Goal: Task Accomplishment & Management: Manage account settings

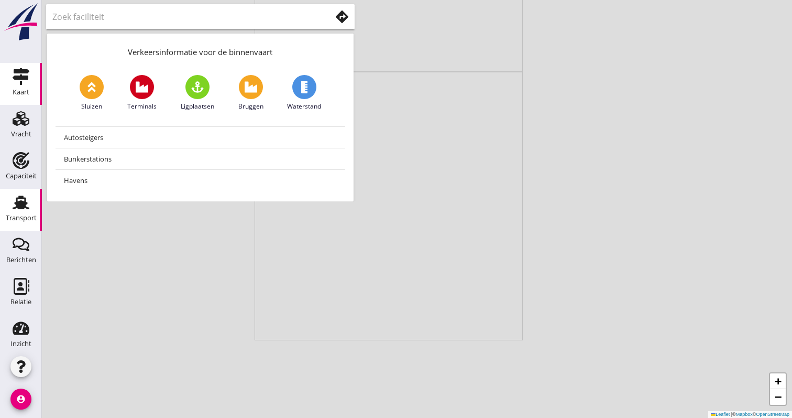
click at [2, 204] on link "Transport Transport" at bounding box center [21, 210] width 42 height 42
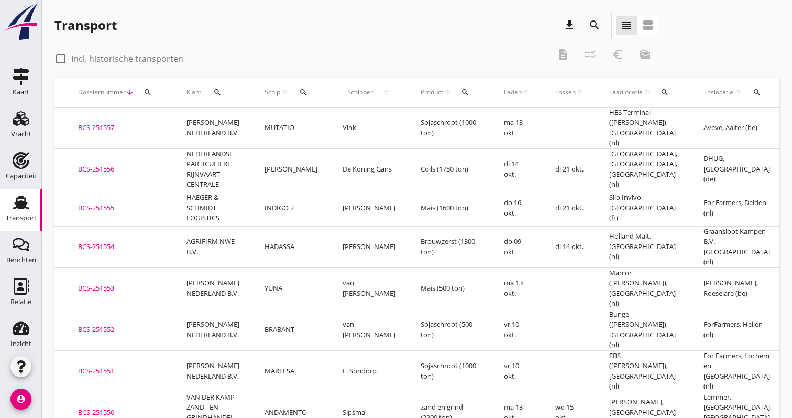
scroll to position [0, 38]
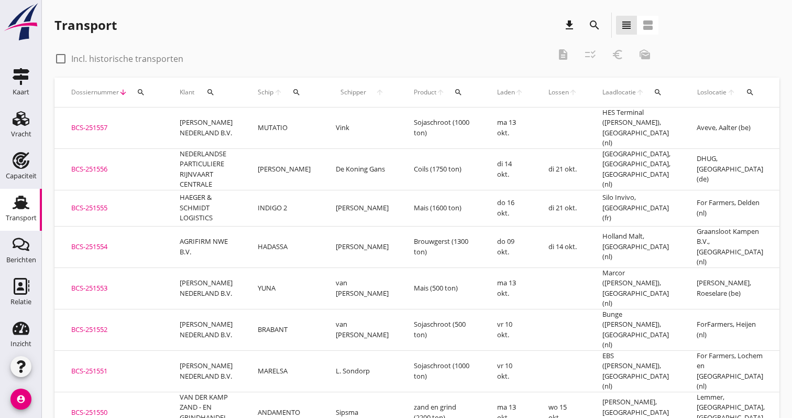
click at [307, 160] on td "[PERSON_NAME]" at bounding box center [284, 168] width 78 height 41
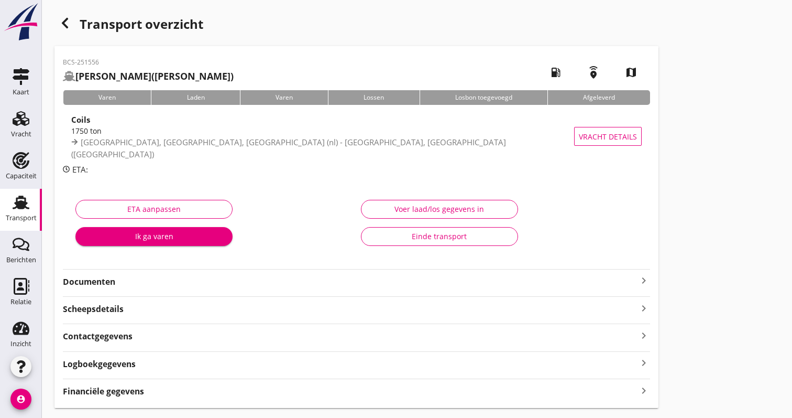
click at [126, 280] on strong "Documenten" at bounding box center [350, 282] width 575 height 12
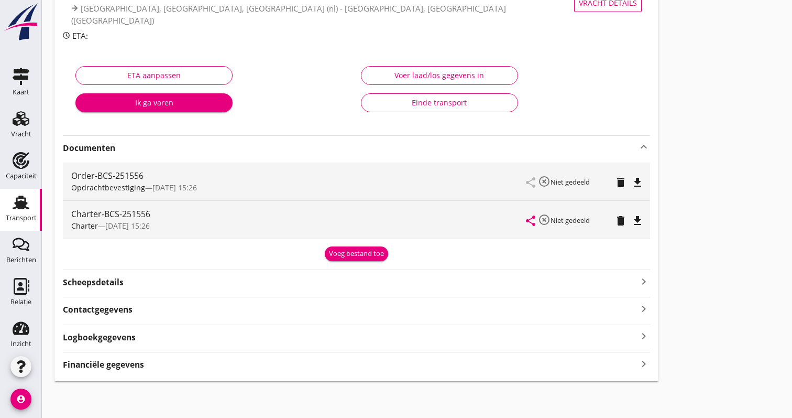
click at [252, 368] on div "Financiële gegevens keyboard_arrow_right" at bounding box center [356, 363] width 587 height 14
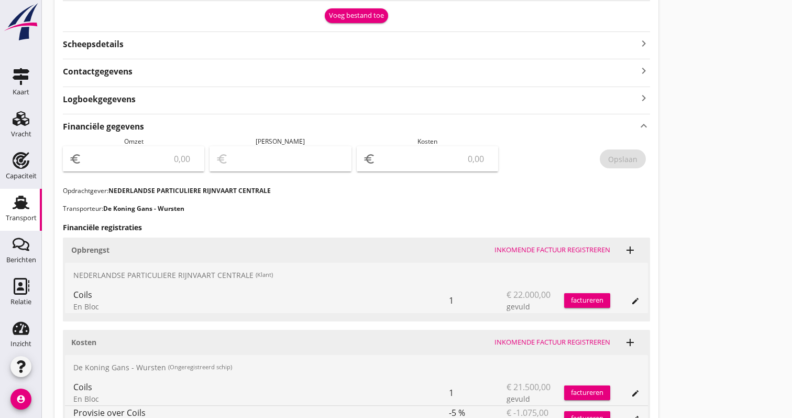
scroll to position [372, 0]
click at [152, 147] on div "euro" at bounding box center [133, 158] width 141 height 25
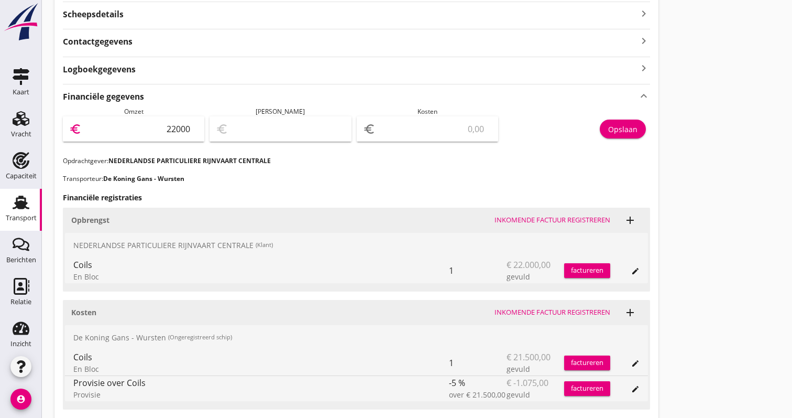
scroll to position [403, 0]
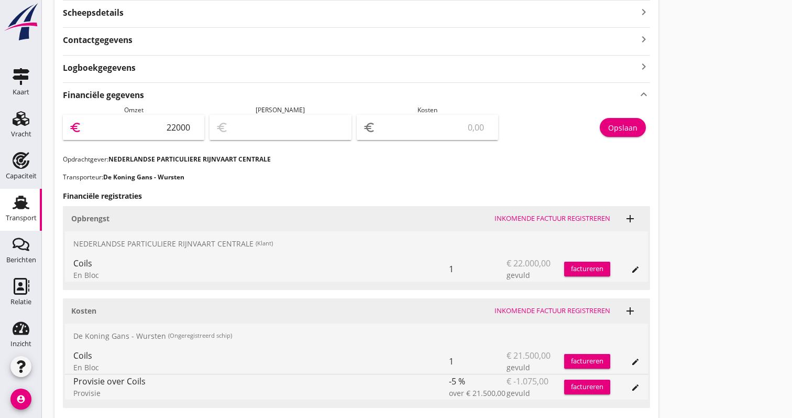
type input "22000"
click at [461, 126] on input "number" at bounding box center [435, 127] width 114 height 17
type input "21998.00"
type input "2"
type input "21980.00"
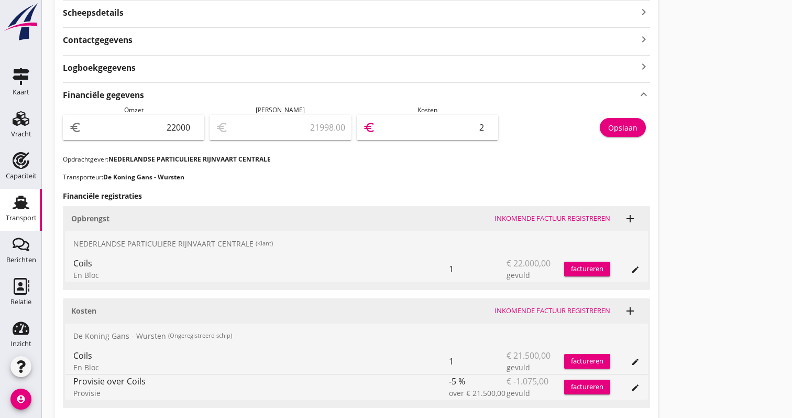
type input "20"
type input "21796.00"
type input "204"
type input "19958.00"
type input "2042"
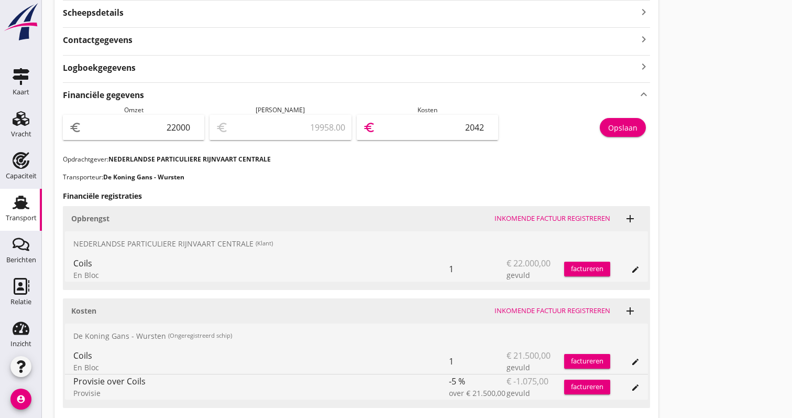
type input "1575.00"
type input "20425"
click at [612, 128] on div "Opslaan" at bounding box center [622, 127] width 29 height 11
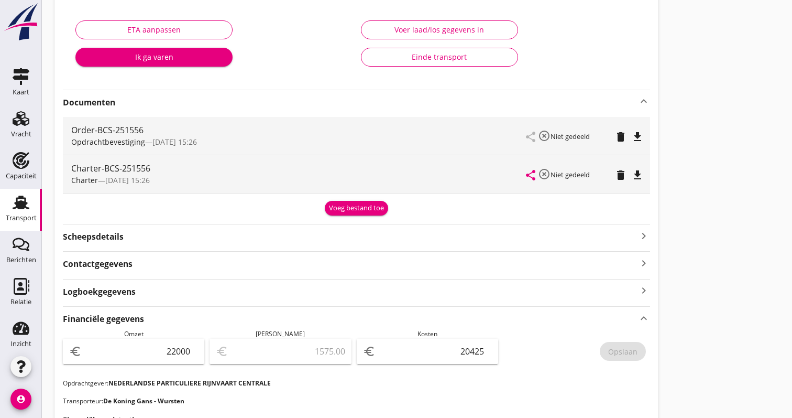
scroll to position [43, 0]
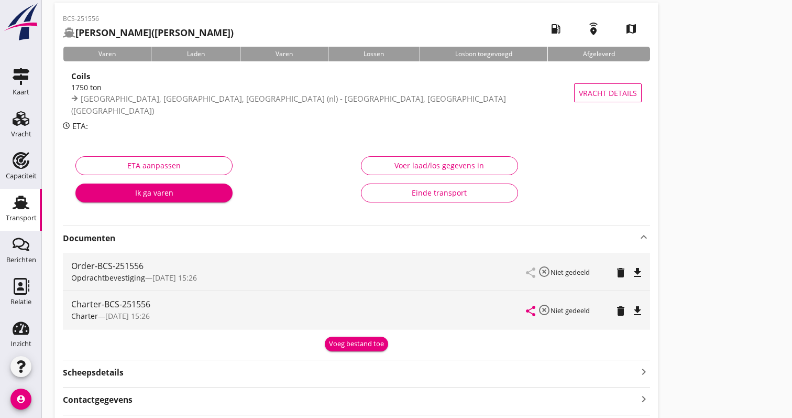
click at [23, 209] on use at bounding box center [21, 202] width 17 height 14
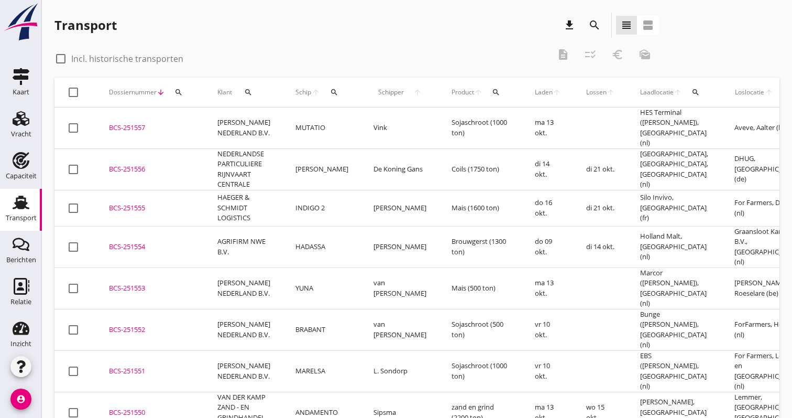
click at [333, 238] on td "HADASSA" at bounding box center [322, 246] width 78 height 41
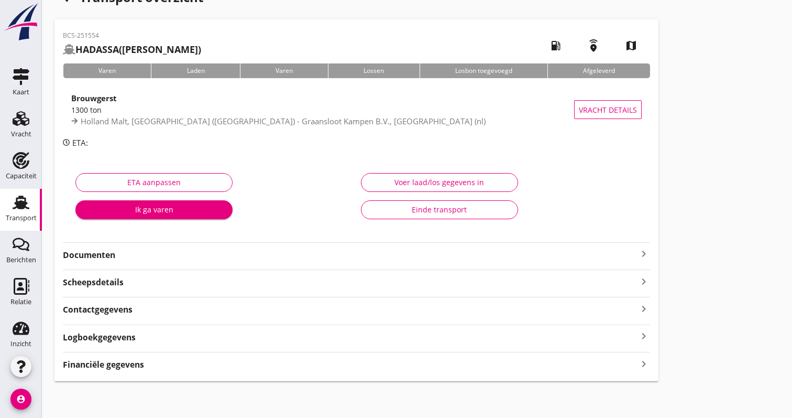
click at [151, 360] on div "Financiële gegevens keyboard_arrow_right" at bounding box center [356, 363] width 587 height 14
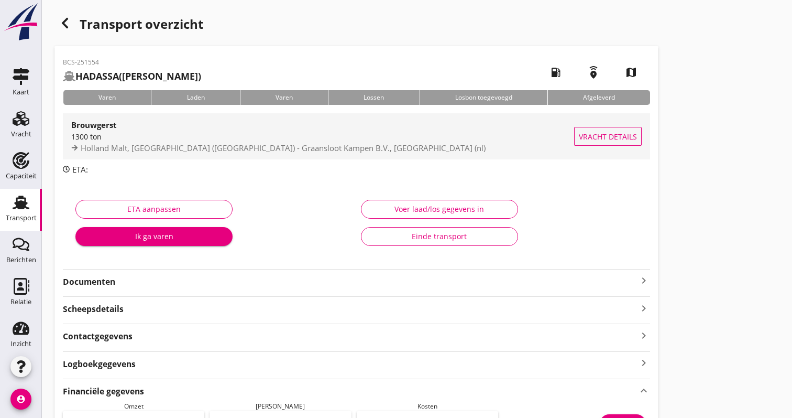
click at [217, 154] on div "Brouwgerst 1300 ton Holland Malt, [GEOGRAPHIC_DATA] ([GEOGRAPHIC_DATA]) - Graan…" at bounding box center [322, 136] width 503 height 46
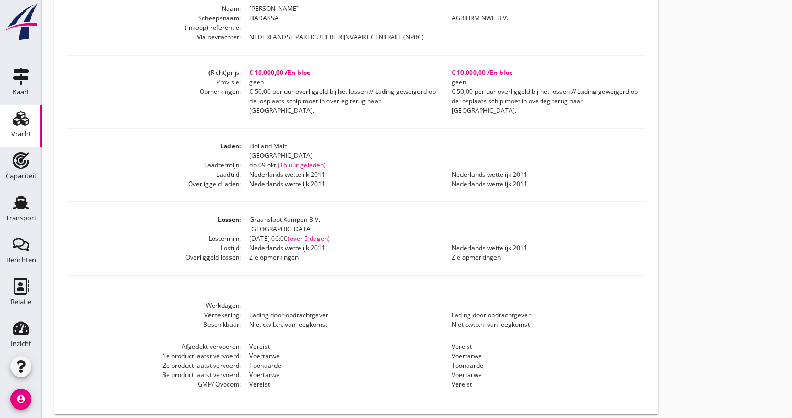
scroll to position [323, 0]
click at [14, 177] on div "Capaciteit" at bounding box center [21, 175] width 31 height 7
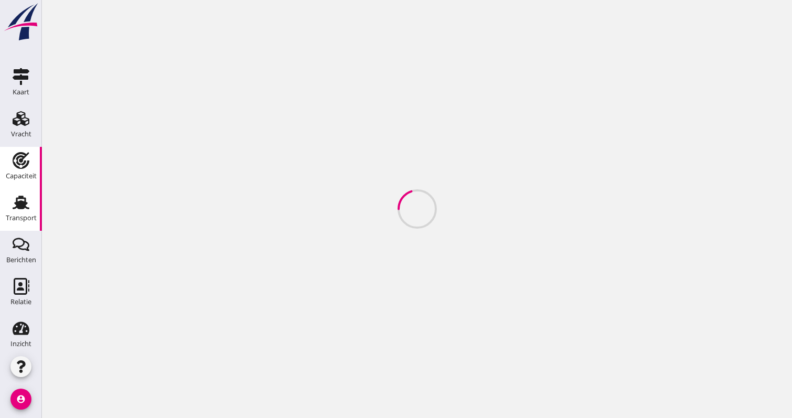
click at [16, 204] on use at bounding box center [21, 202] width 17 height 14
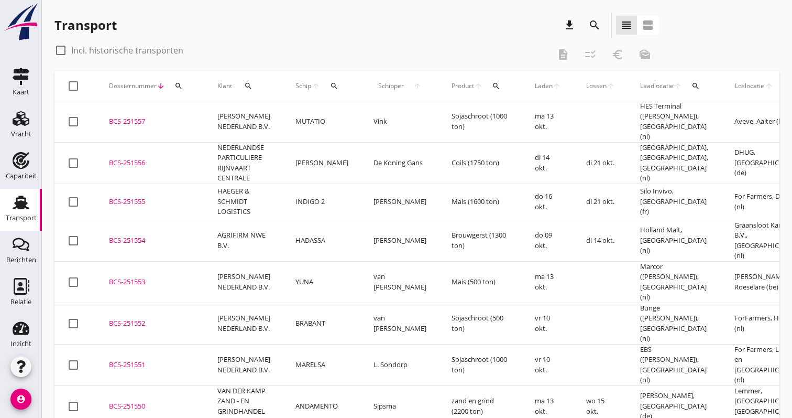
click at [310, 117] on td "MUTATIO" at bounding box center [322, 121] width 78 height 41
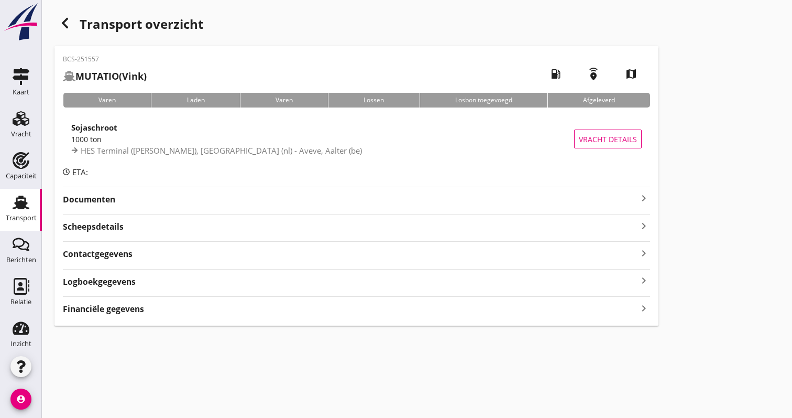
click at [94, 305] on strong "Financiële gegevens" at bounding box center [103, 309] width 81 height 12
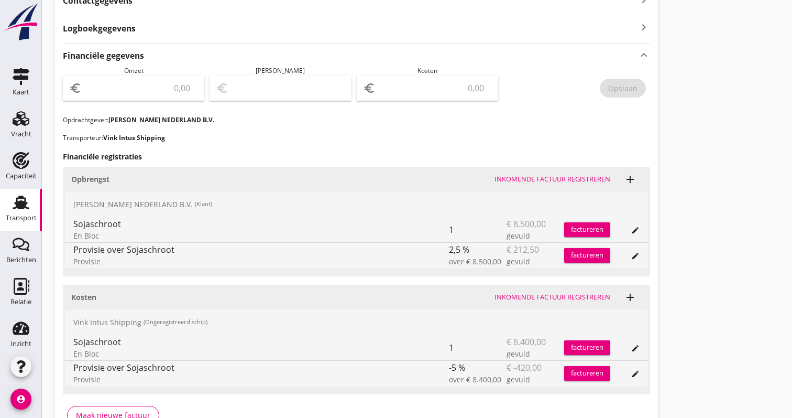
scroll to position [324, 0]
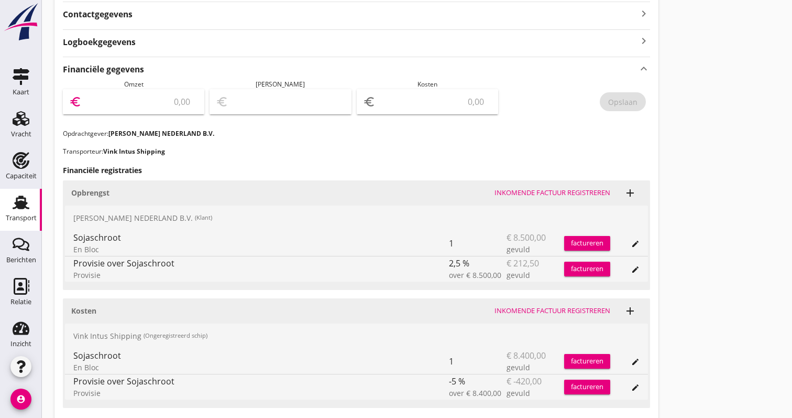
click at [171, 107] on input "number" at bounding box center [141, 101] width 114 height 17
type input "8287.50"
click at [452, 105] on input "number" at bounding box center [435, 101] width 114 height 17
type input "8280.50"
type input "7"
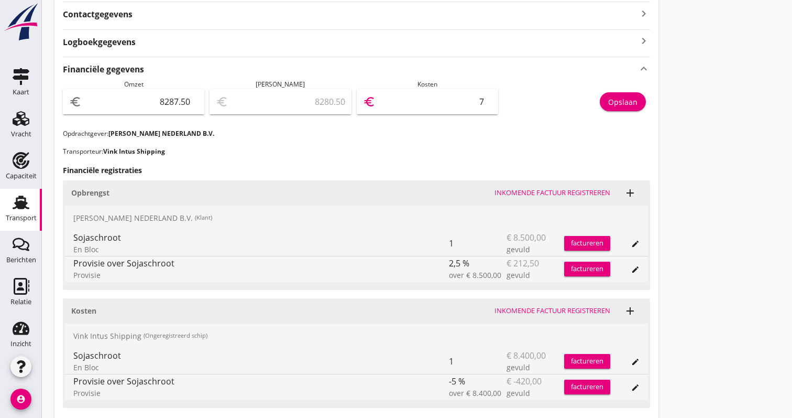
type input "8208.50"
type input "79"
type input "7489.50"
type input "798"
type input "307.50"
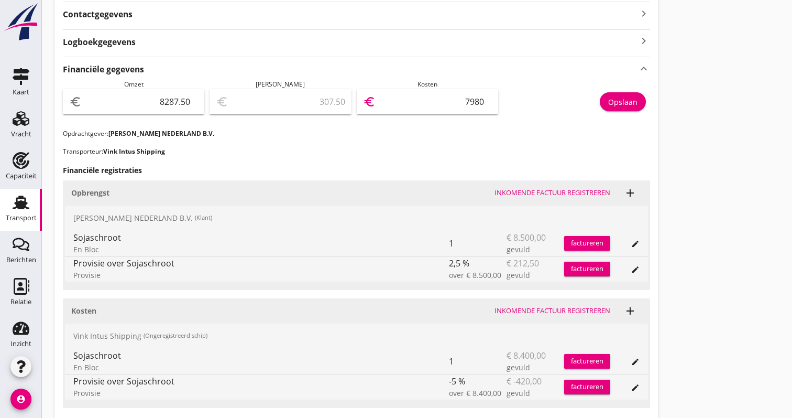
type input "7980"
click at [615, 109] on button "Opslaan" at bounding box center [623, 101] width 46 height 19
click at [12, 212] on div "Transport" at bounding box center [21, 218] width 31 height 15
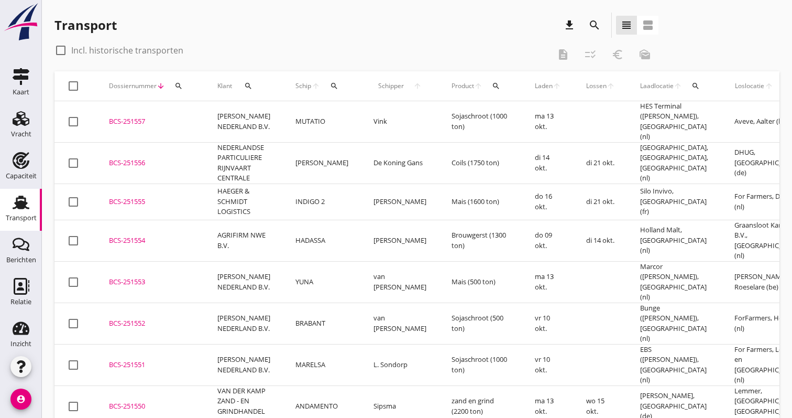
click at [16, 202] on icon "Transport" at bounding box center [21, 202] width 17 height 17
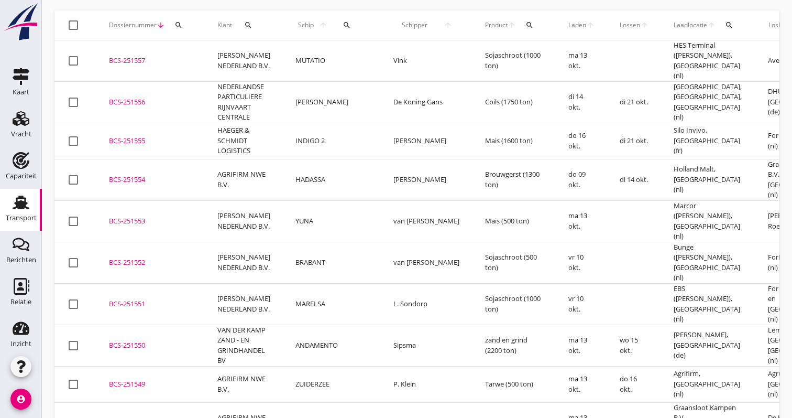
scroll to position [64, 0]
